Goal: Transaction & Acquisition: Purchase product/service

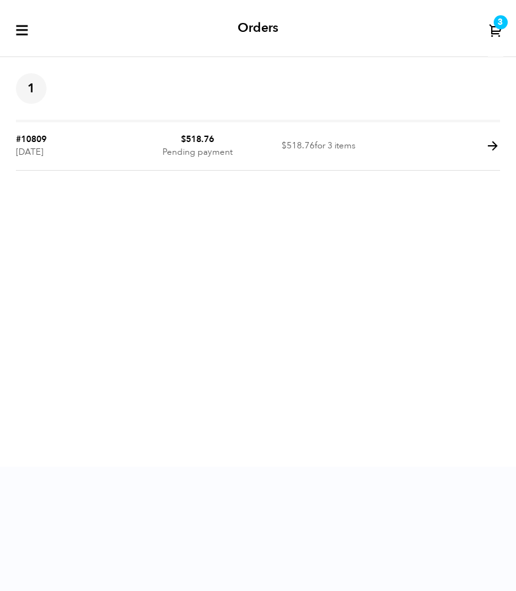
click at [489, 154] on link at bounding box center [493, 151] width 15 height 12
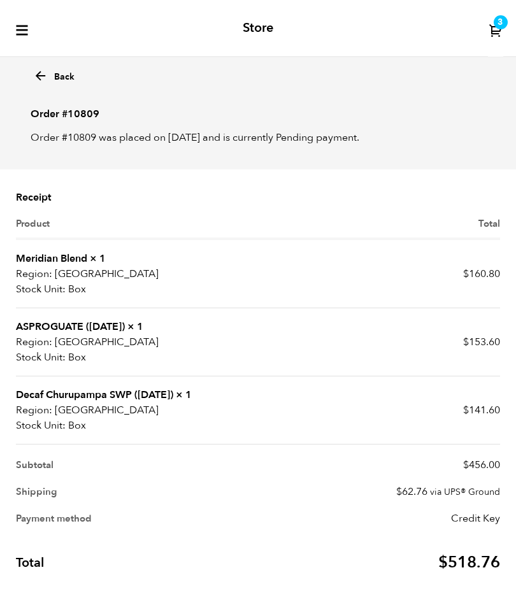
click at [26, 32] on icon "toggle-mobile-menu" at bounding box center [22, 30] width 15 height 15
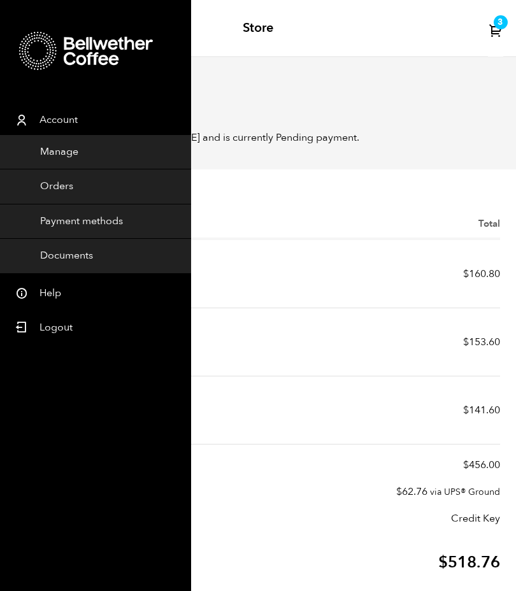
click at [92, 182] on link "Orders" at bounding box center [95, 186] width 191 height 35
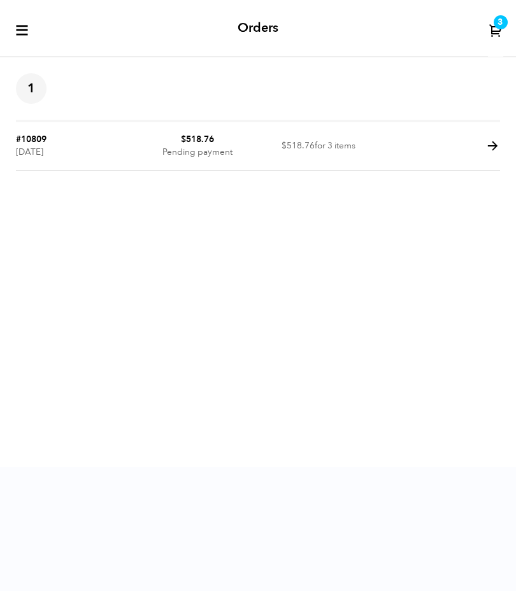
click at [486, 150] on icon at bounding box center [493, 146] width 15 height 15
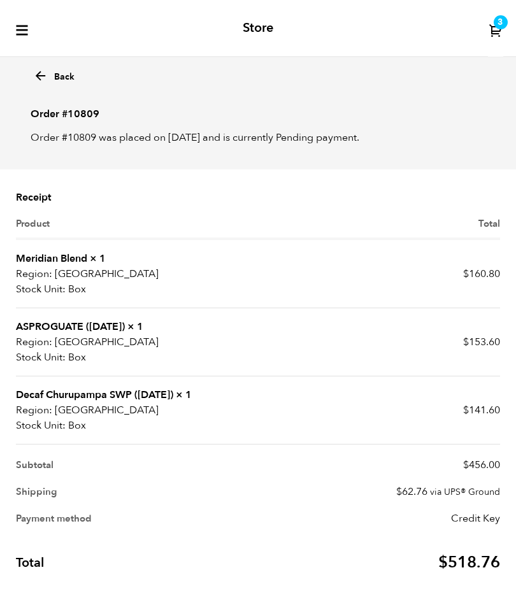
click at [490, 30] on icon at bounding box center [496, 30] width 15 height 15
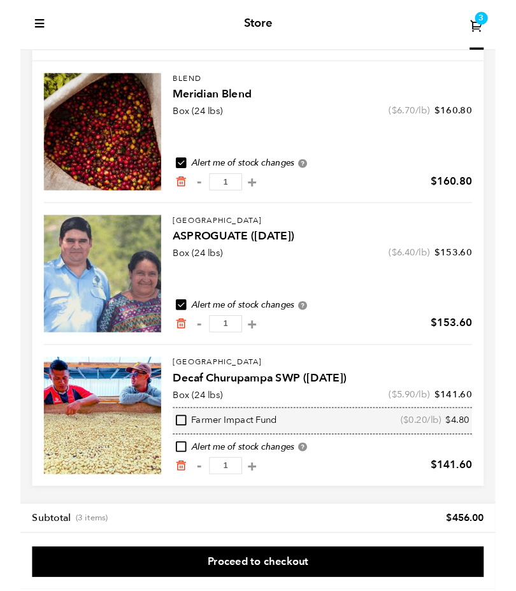
scroll to position [115, 0]
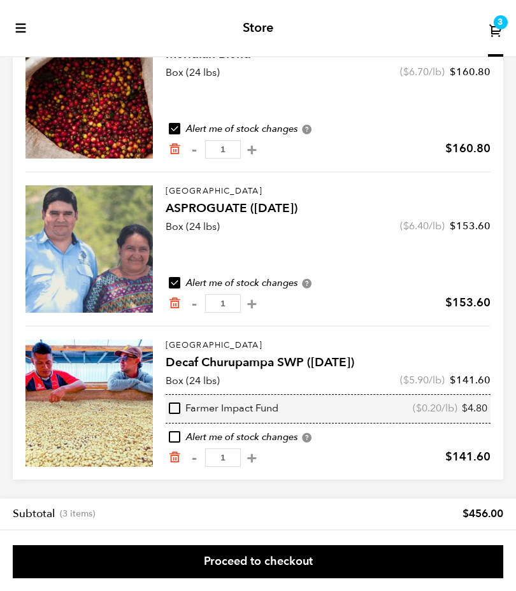
click at [252, 557] on link "Proceed to checkout" at bounding box center [258, 561] width 491 height 33
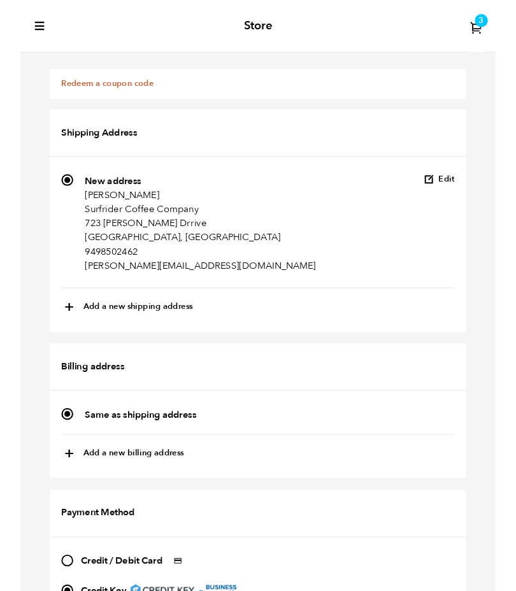
scroll to position [995, 0]
